Goal: Information Seeking & Learning: Check status

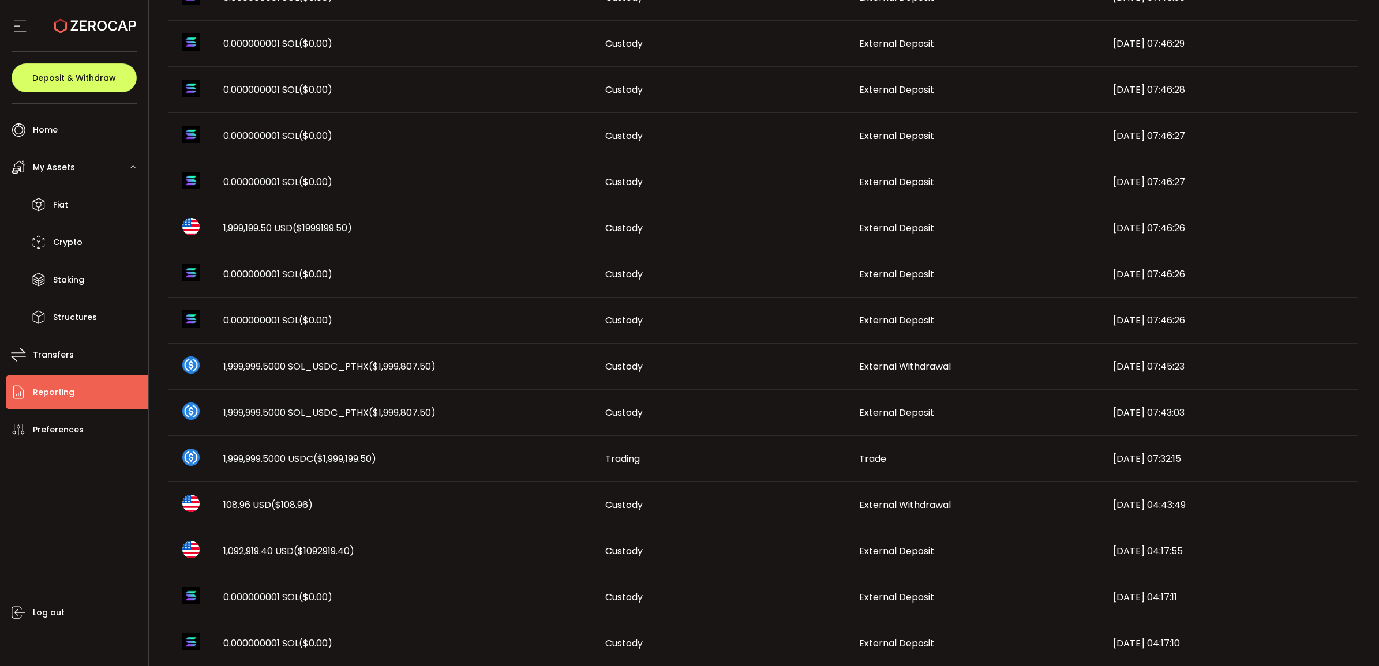
scroll to position [465, 0]
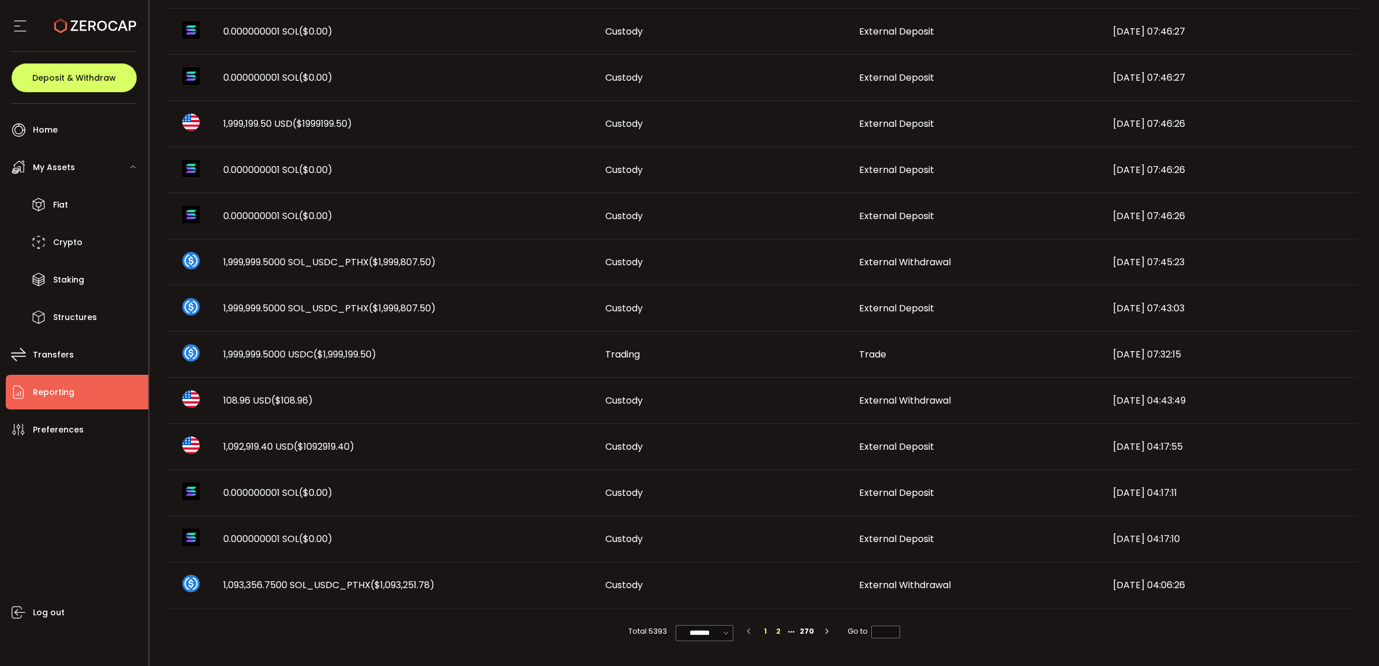
click at [776, 632] on li "2" at bounding box center [778, 631] width 13 height 13
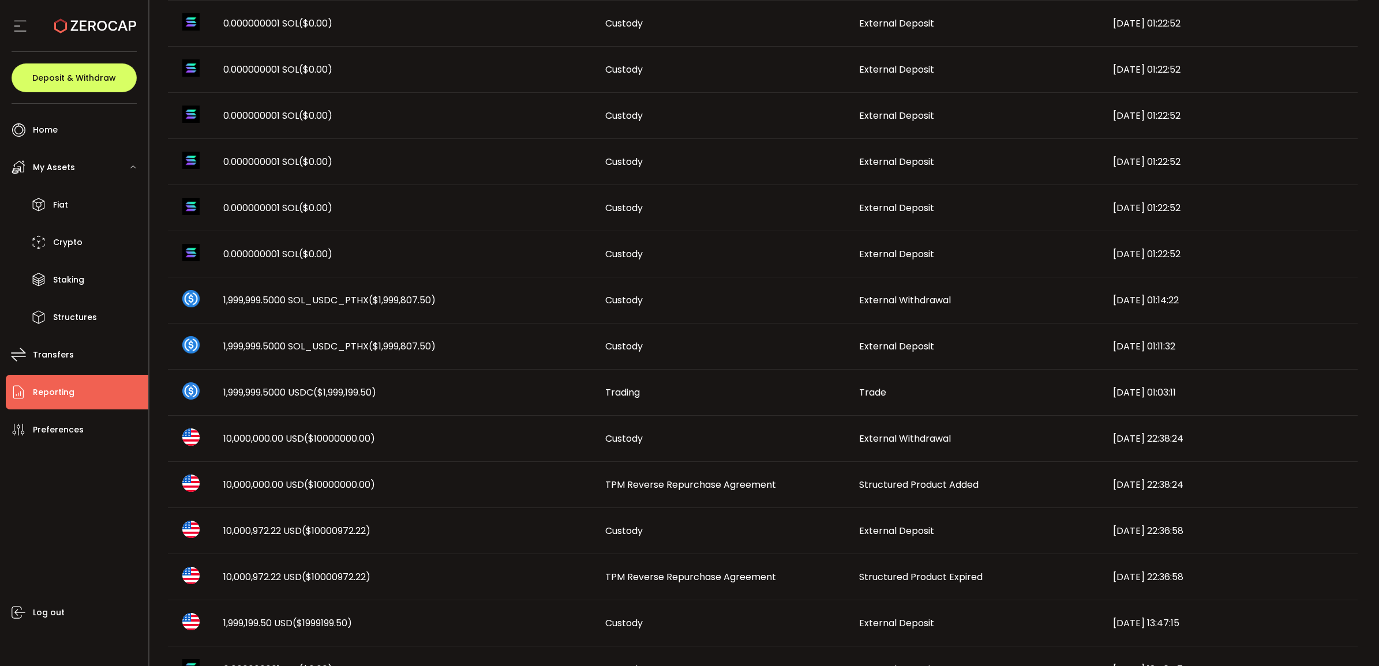
scroll to position [433, 0]
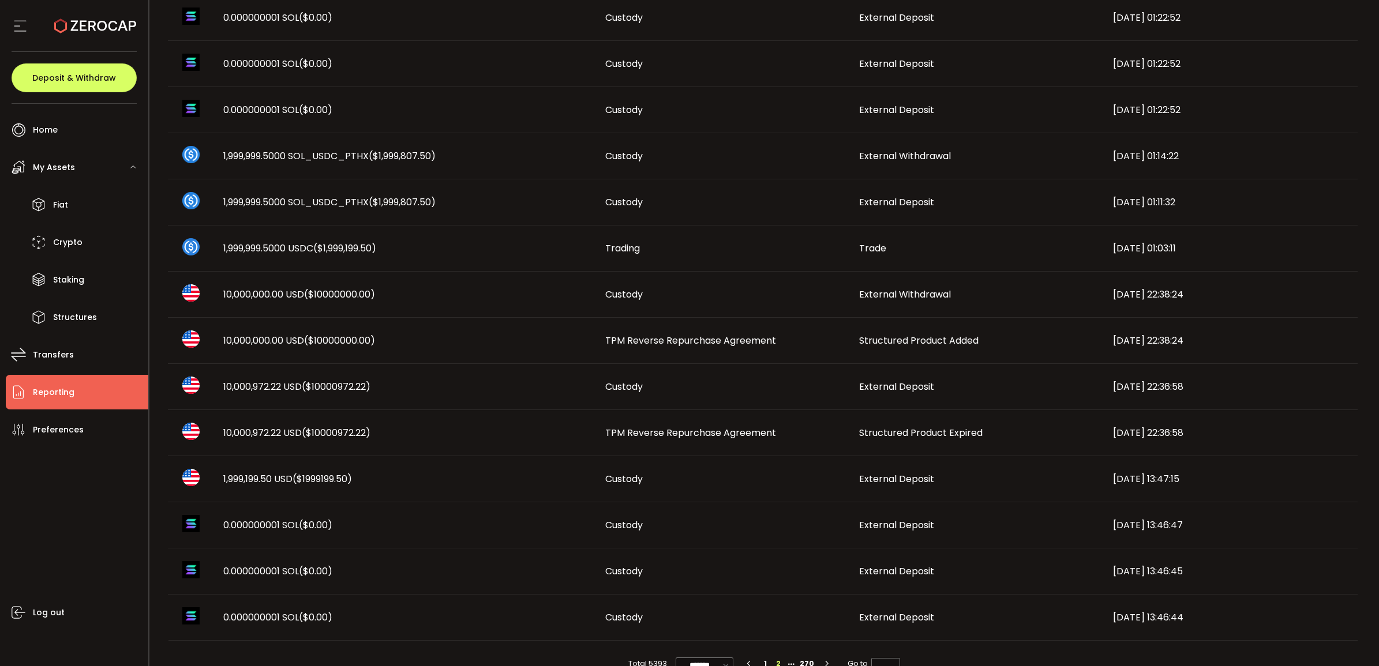
click at [276, 288] on span "10,000,000.00 USD ($10000000.00)" at bounding box center [299, 294] width 152 height 13
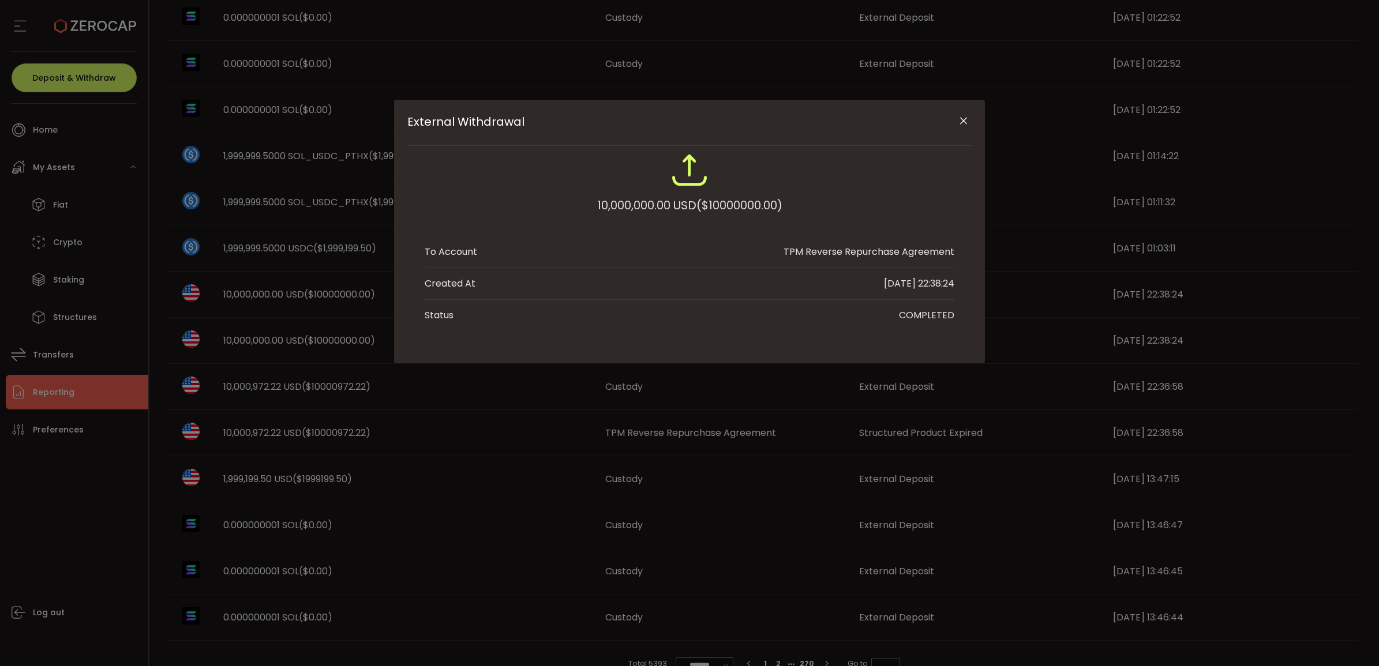
click at [955, 117] on button "Close" at bounding box center [963, 121] width 20 height 20
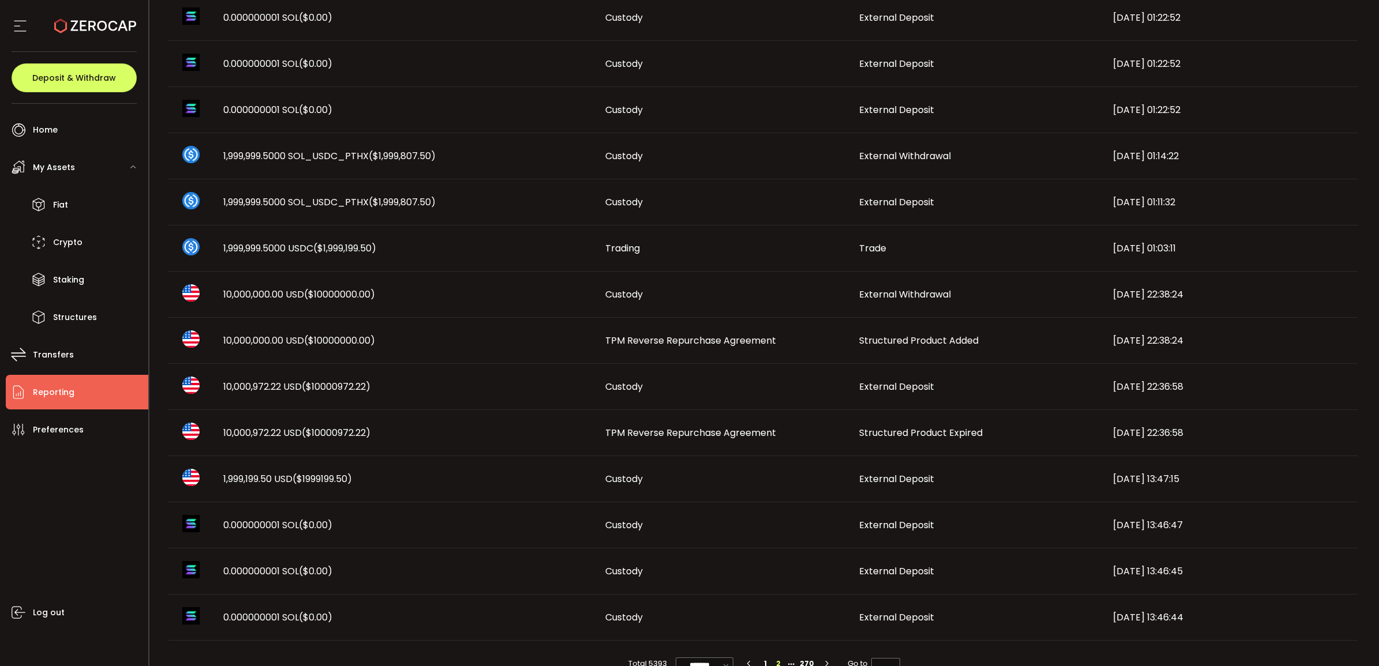
click at [725, 339] on span "TPM Reverse Repurchase Agreement" at bounding box center [690, 340] width 171 height 13
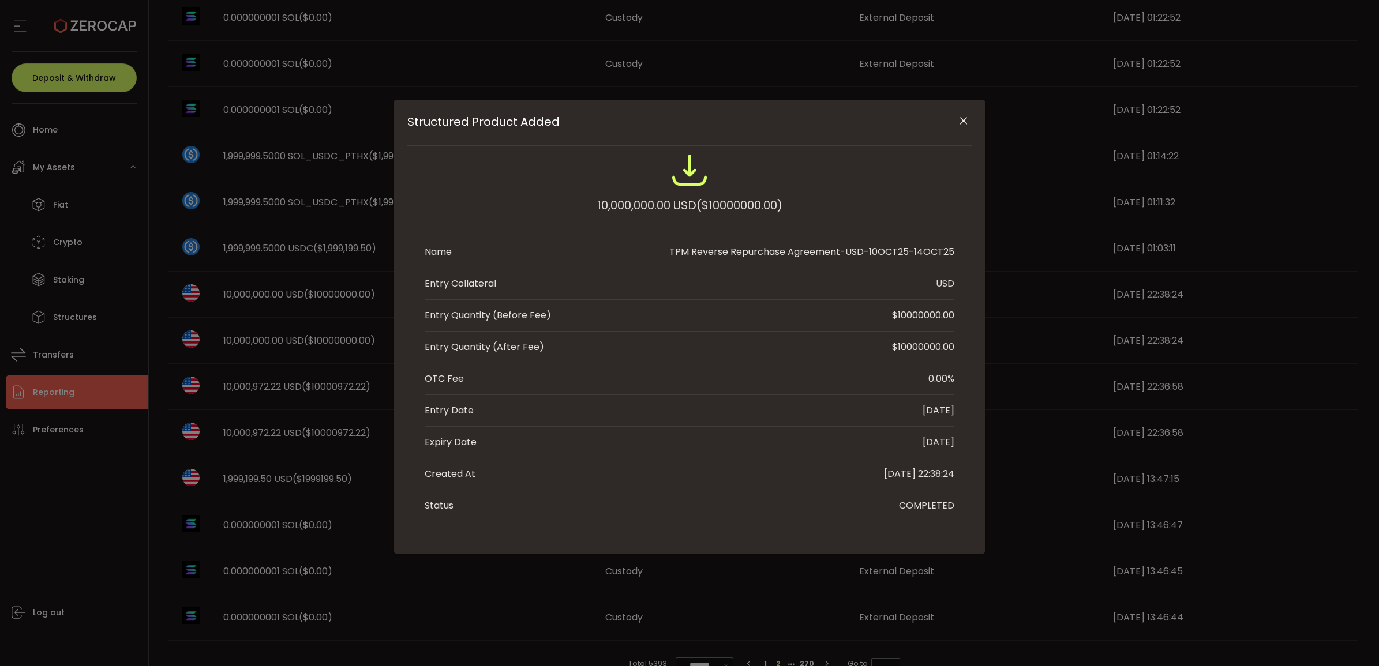
click at [962, 115] on icon "Close" at bounding box center [964, 121] width 12 height 12
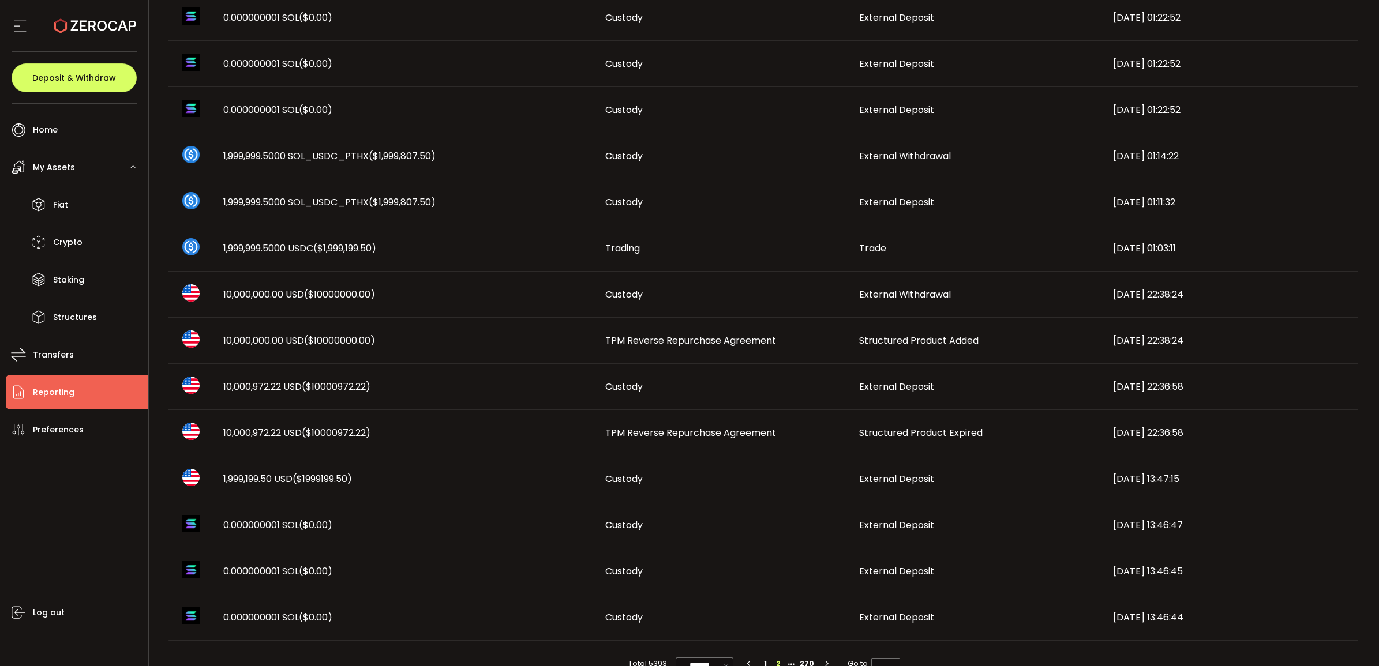
click at [725, 430] on span "TPM Reverse Repurchase Agreement" at bounding box center [690, 432] width 171 height 13
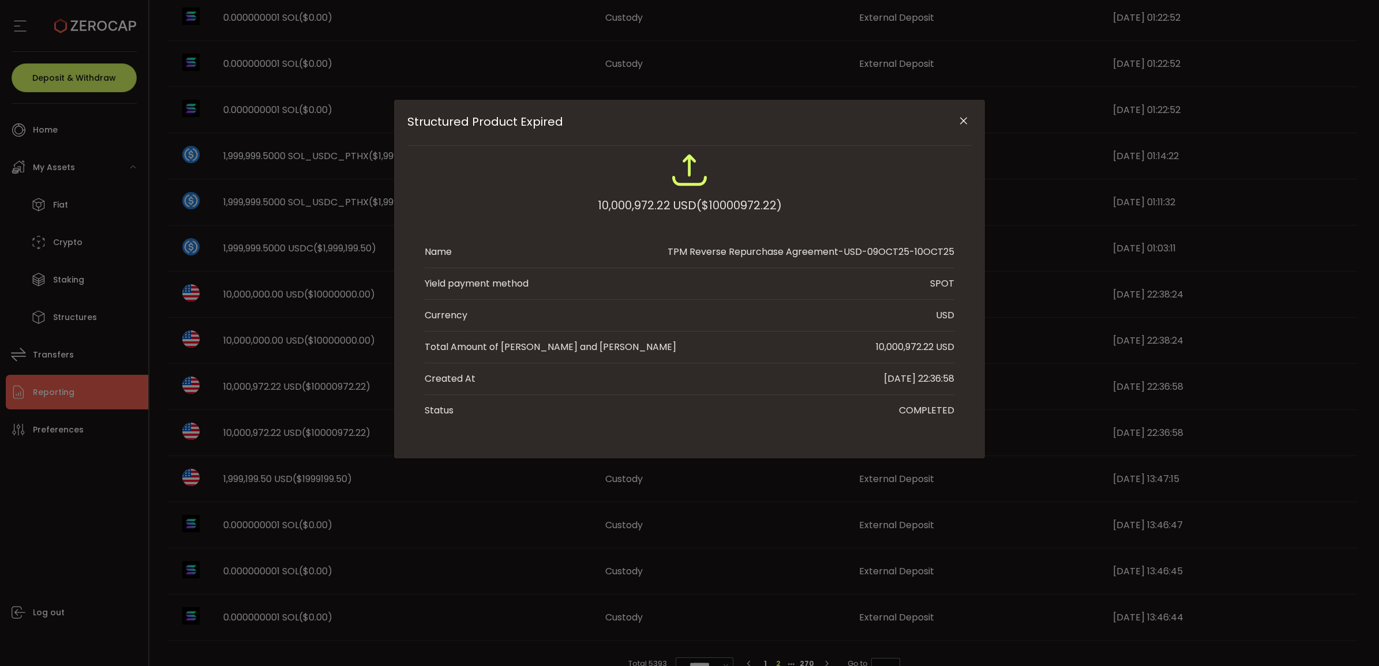
click at [961, 122] on icon "Close" at bounding box center [964, 121] width 12 height 12
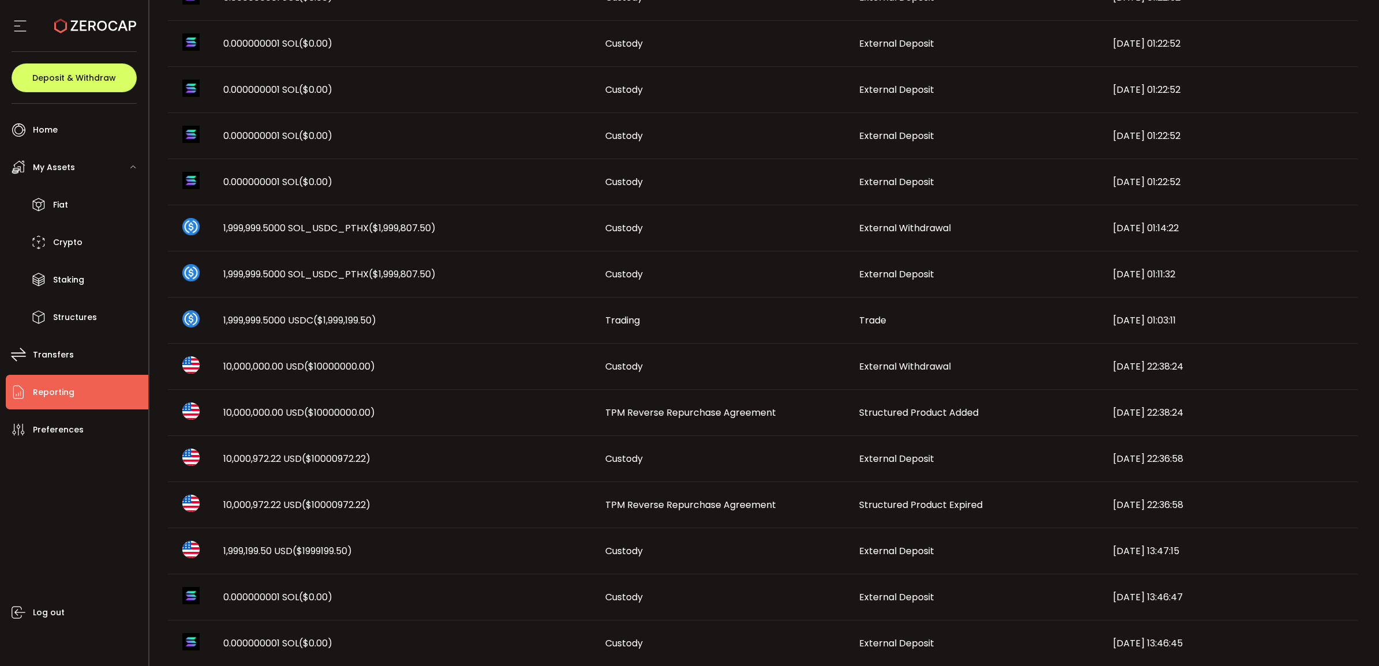
scroll to position [465, 0]
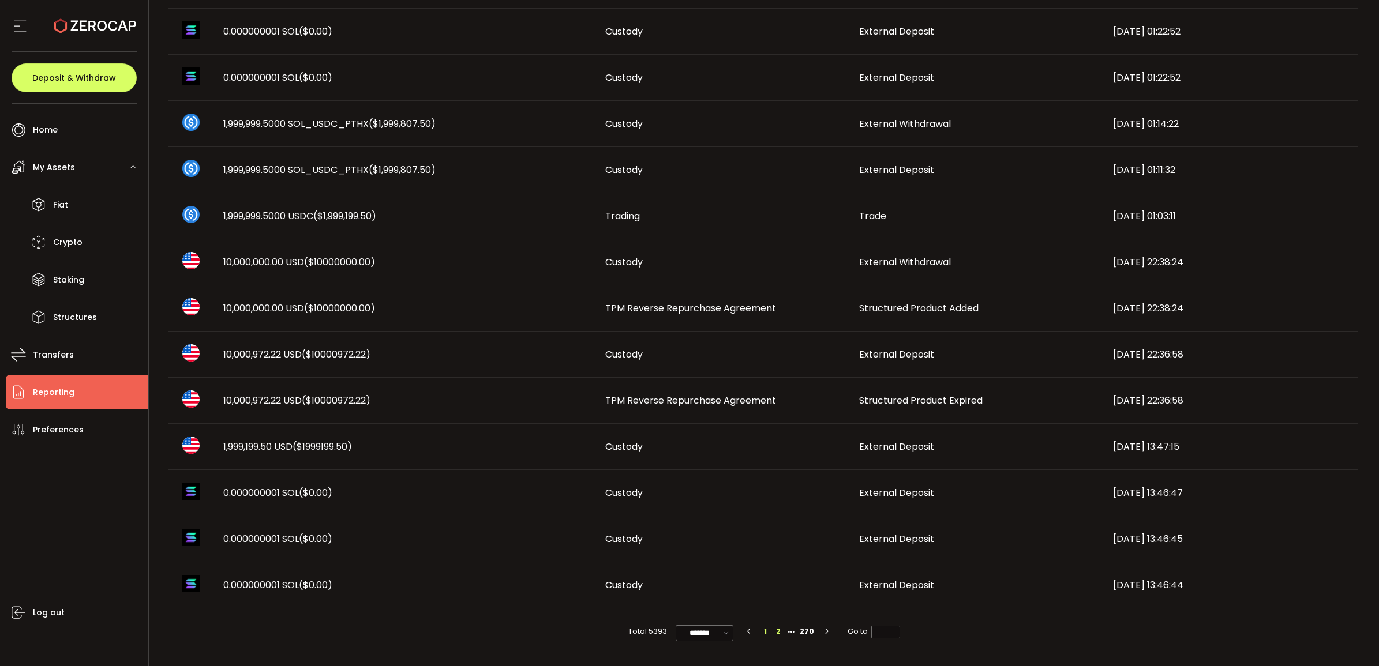
click at [770, 634] on li "1" at bounding box center [765, 631] width 13 height 13
type input "*"
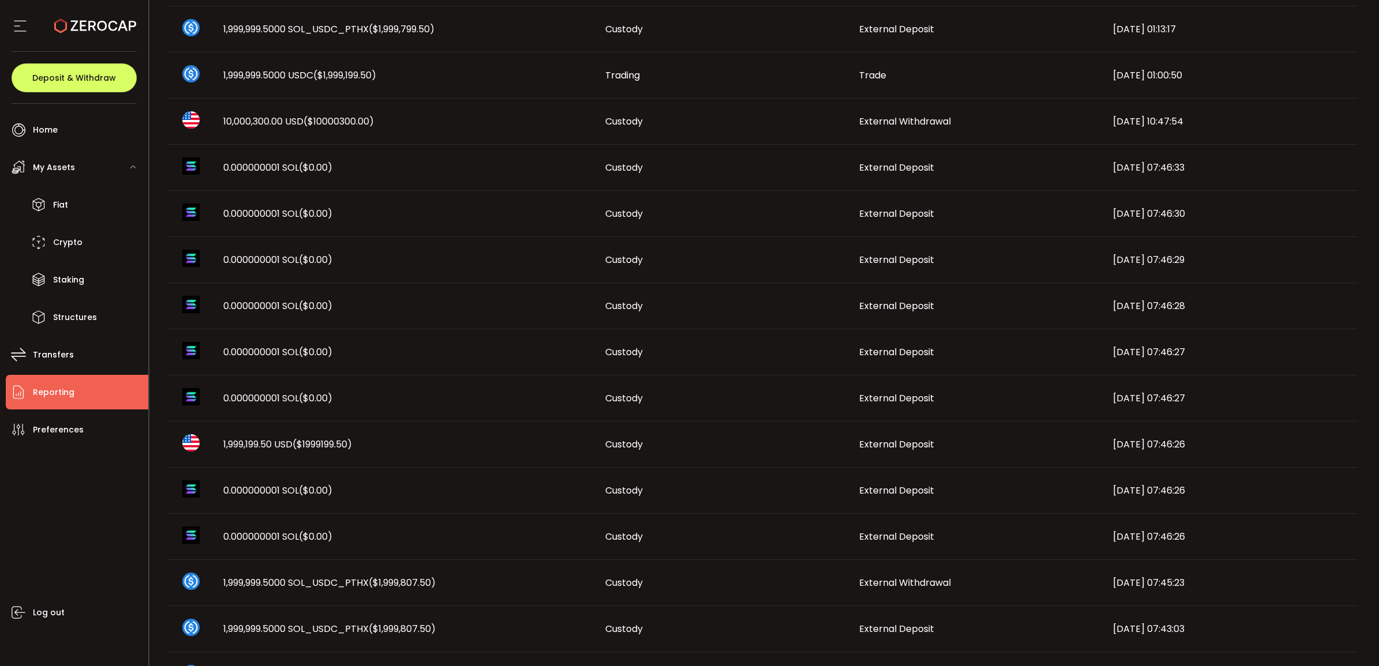
scroll to position [433, 0]
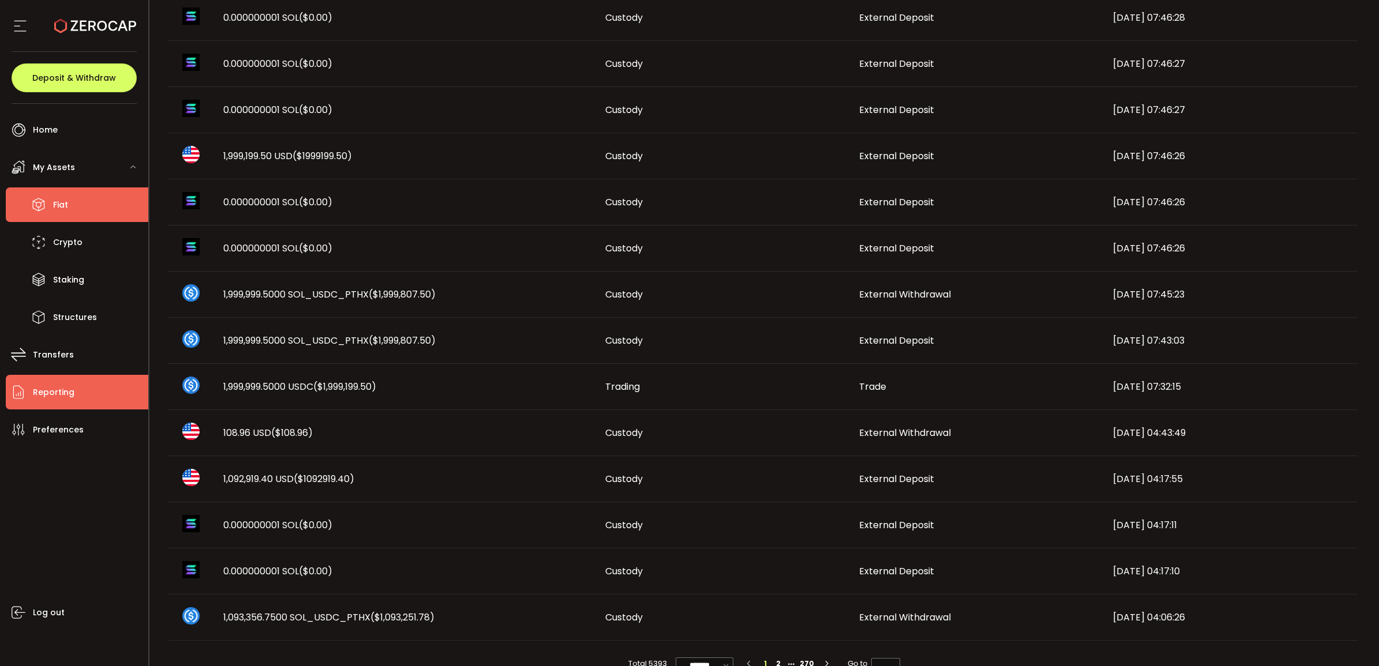
click at [97, 197] on li "Fiat" at bounding box center [77, 205] width 143 height 35
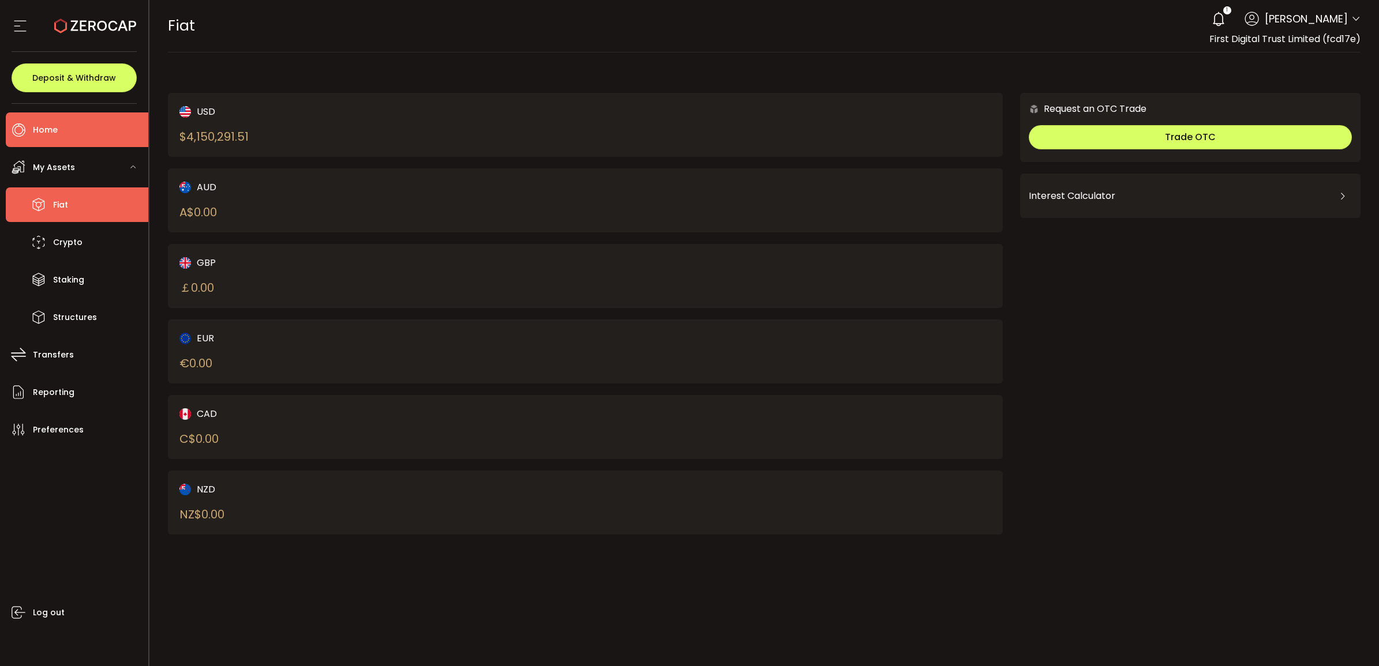
click at [61, 138] on li "Home" at bounding box center [77, 130] width 143 height 35
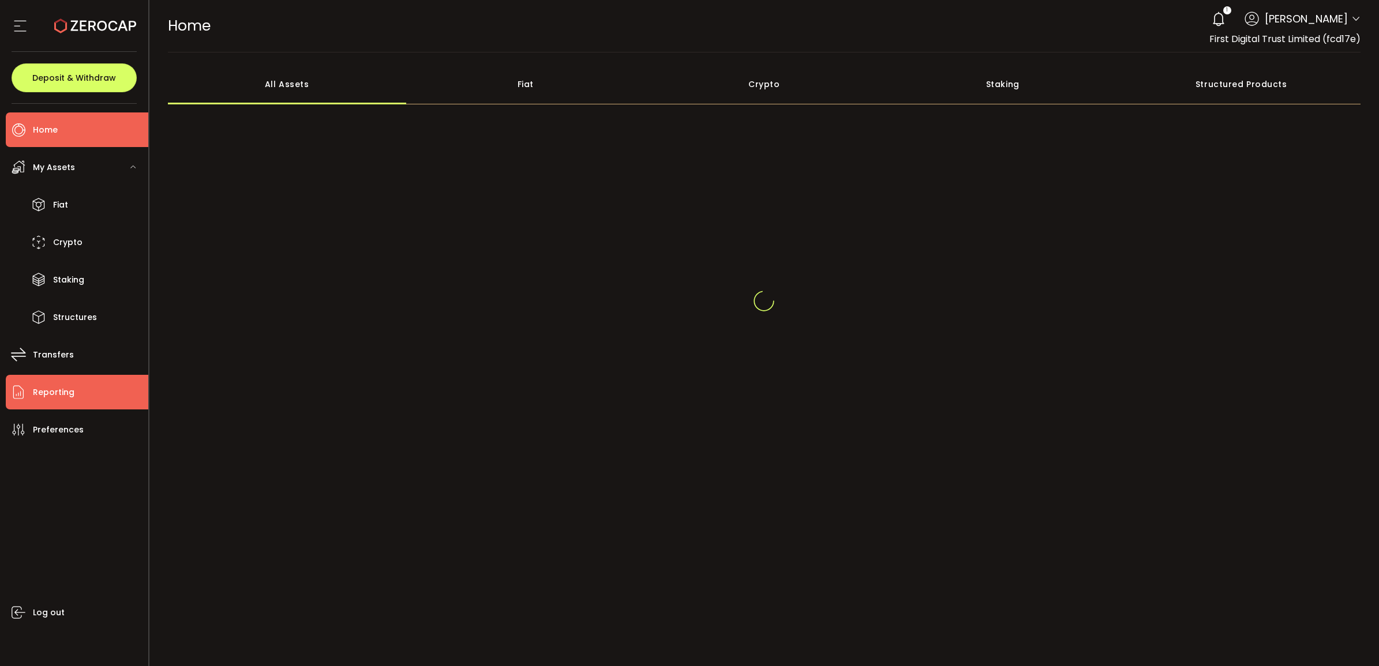
click at [81, 392] on li "Reporting" at bounding box center [77, 392] width 143 height 35
